Goal: Transaction & Acquisition: Obtain resource

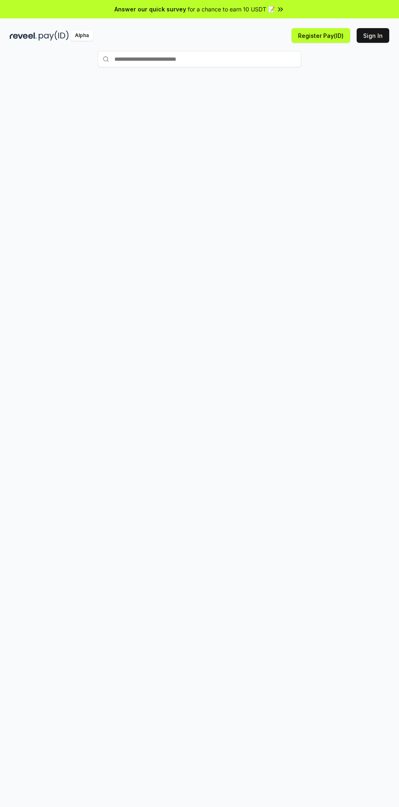
click at [261, 8] on span "for a chance to earn 10 USDT 📝" at bounding box center [231, 9] width 87 height 9
click at [364, 33] on button "Sign In" at bounding box center [373, 35] width 33 height 15
